Goal: Information Seeking & Learning: Check status

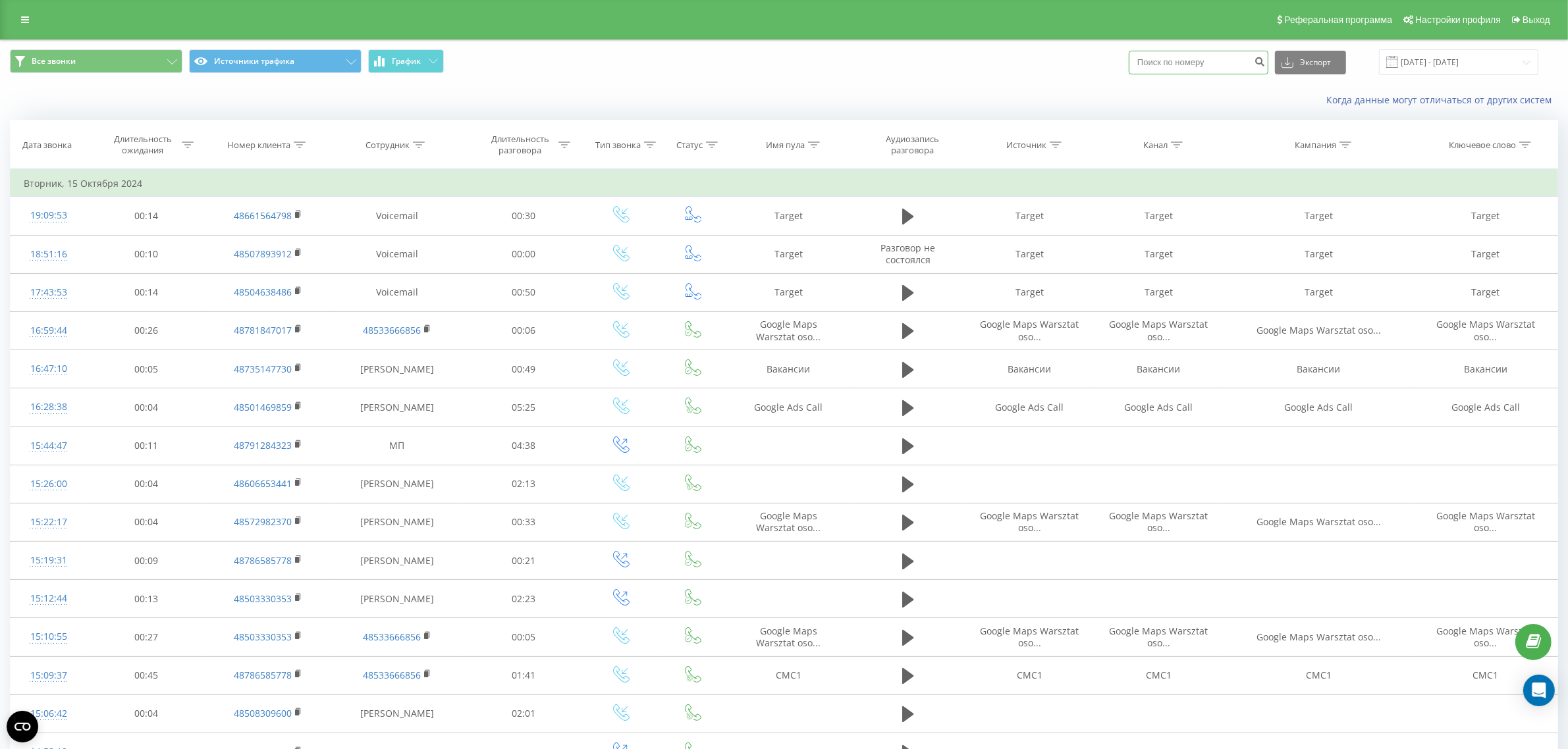
click at [1197, 69] on input at bounding box center [1199, 63] width 139 height 24
paste input "48733154293"
type input "48733154293"
click at [1187, 54] on input at bounding box center [1199, 63] width 139 height 24
paste input "48511988861"
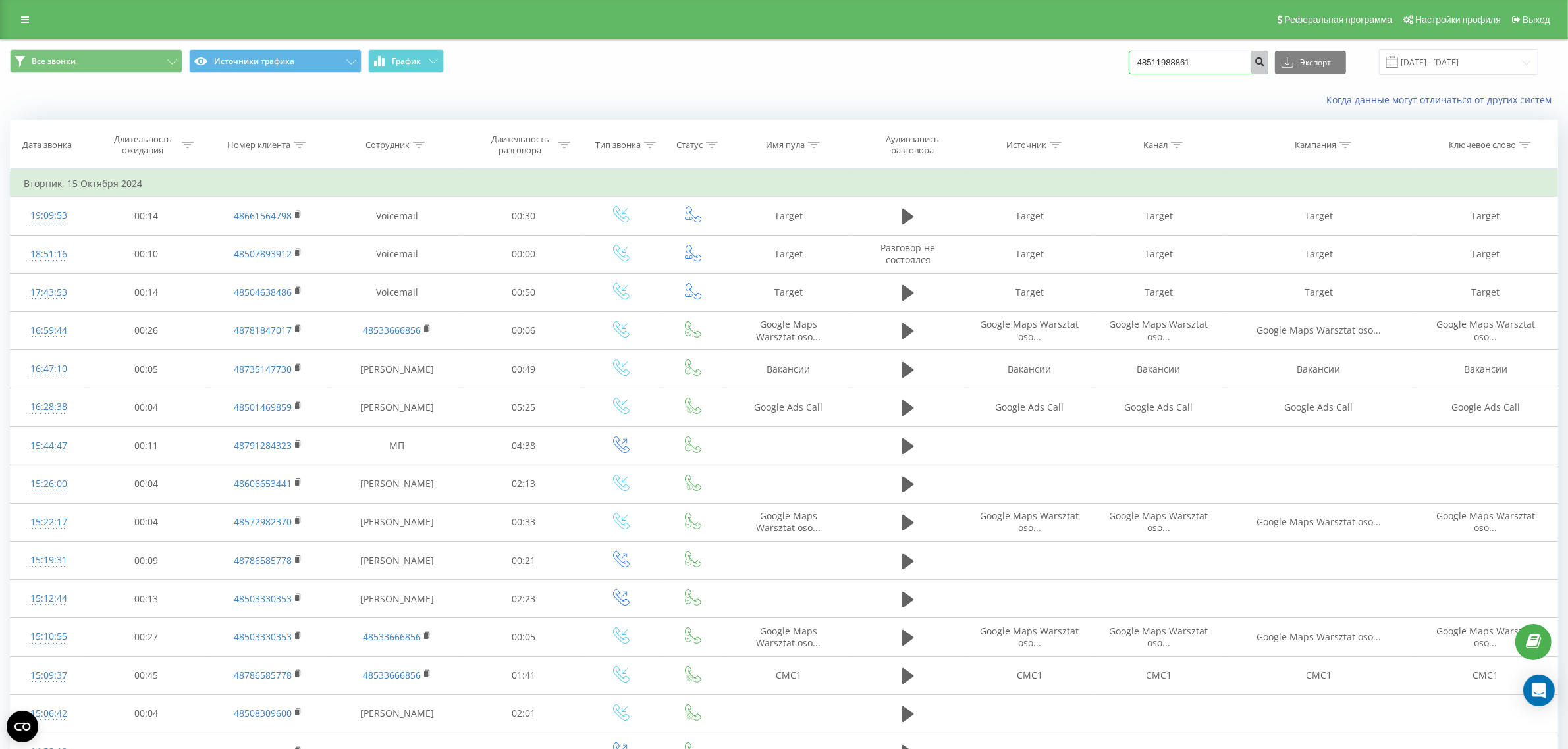
type input "48511988861"
click at [1268, 67] on button "submit" at bounding box center [1259, 63] width 18 height 24
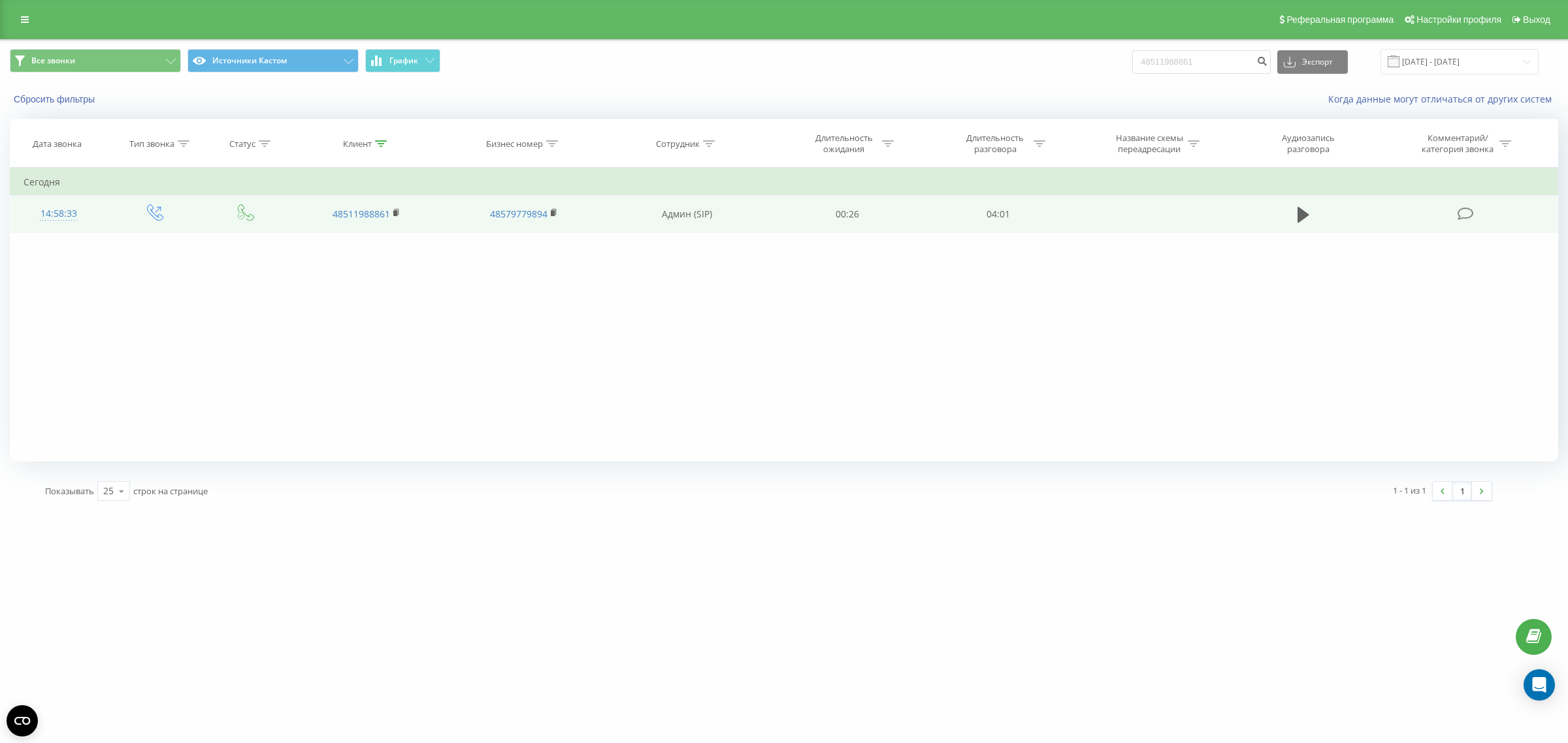
click at [1301, 202] on td at bounding box center [1304, 214] width 145 height 38
click at [1301, 209] on icon at bounding box center [1304, 214] width 12 height 18
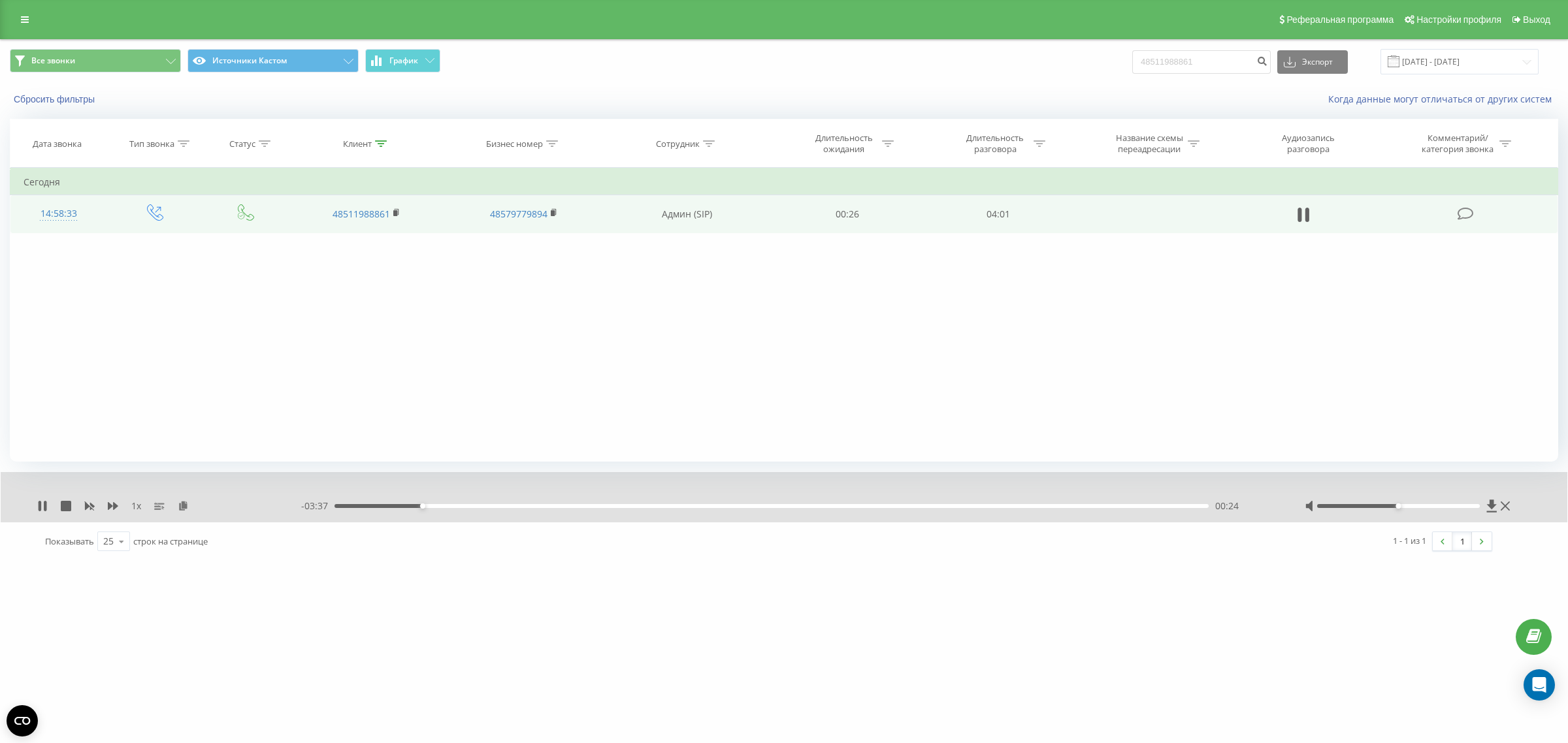
click at [399, 504] on div "- 03:37 00:24 00:24" at bounding box center [787, 506] width 972 height 13
click at [392, 508] on div "00:24" at bounding box center [772, 506] width 874 height 4
click at [44, 504] on icon at bounding box center [44, 506] width 3 height 10
